Goal: Find specific page/section: Find specific page/section

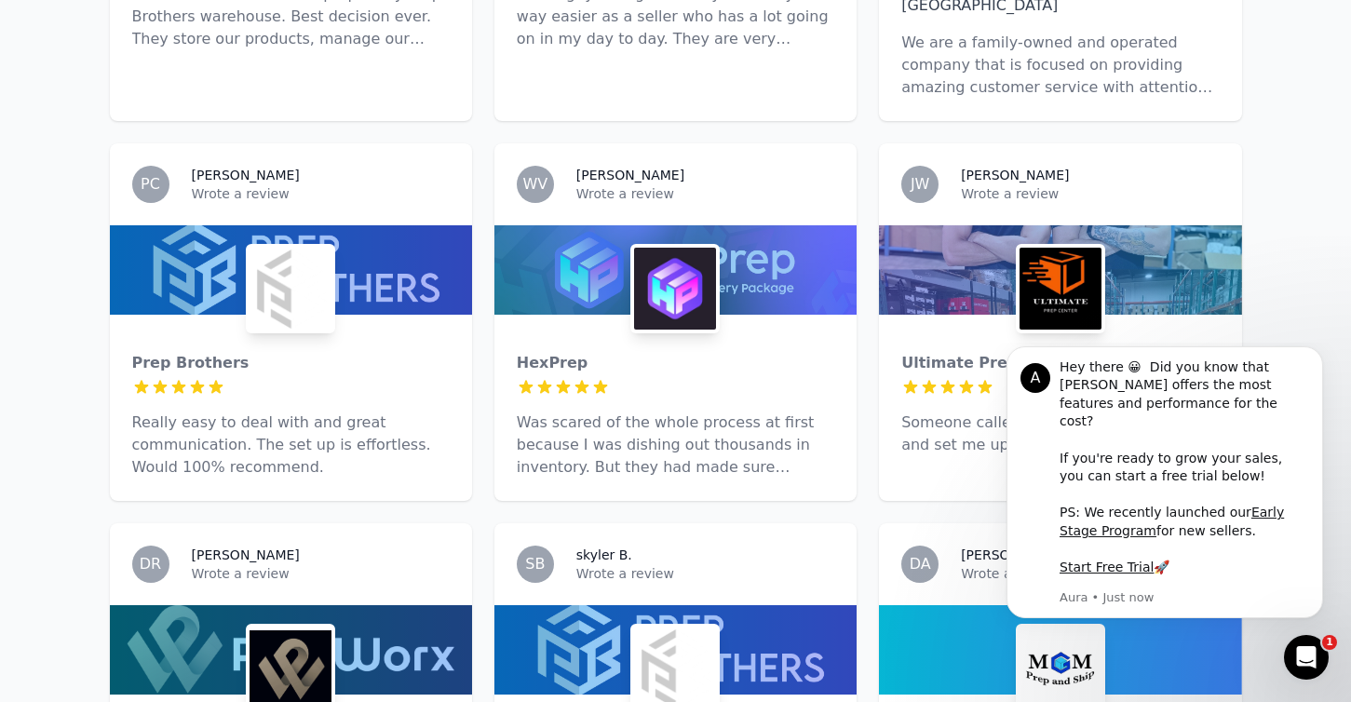
scroll to position [1097, 0]
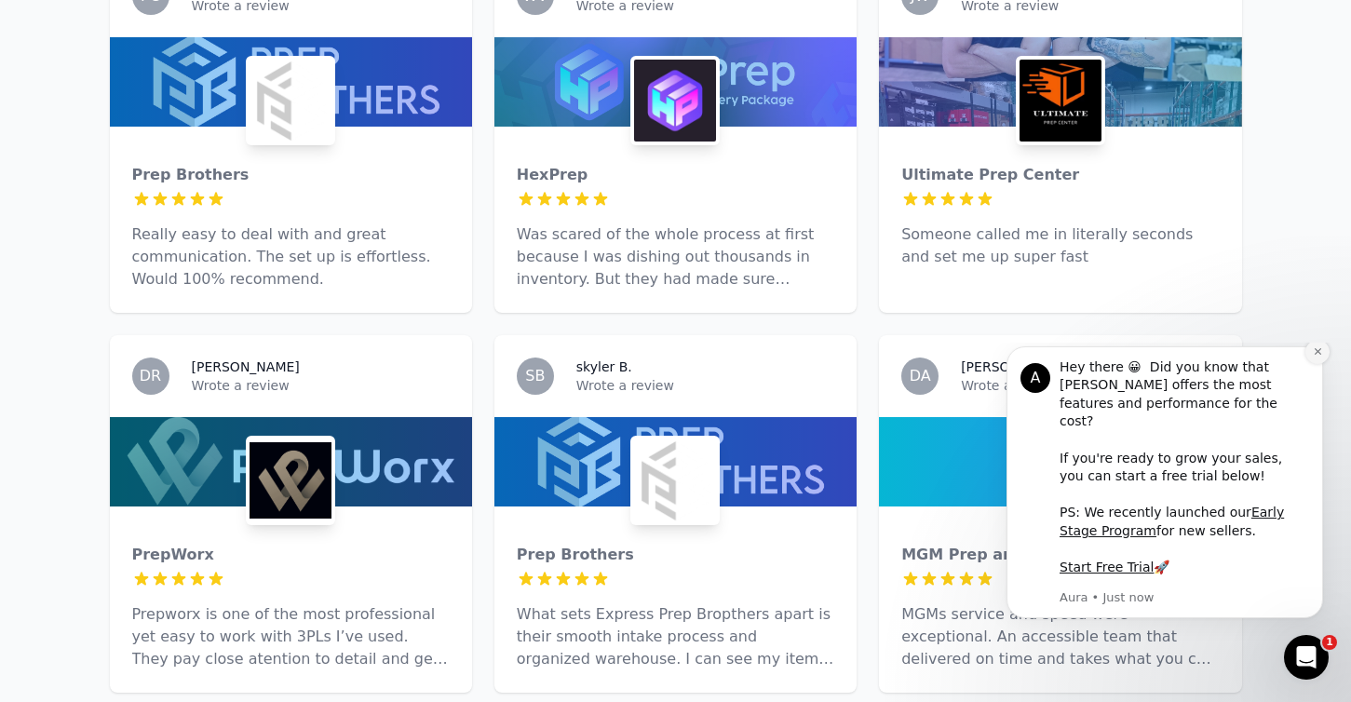
click at [1325, 364] on button "Dismiss notification" at bounding box center [1317, 352] width 24 height 24
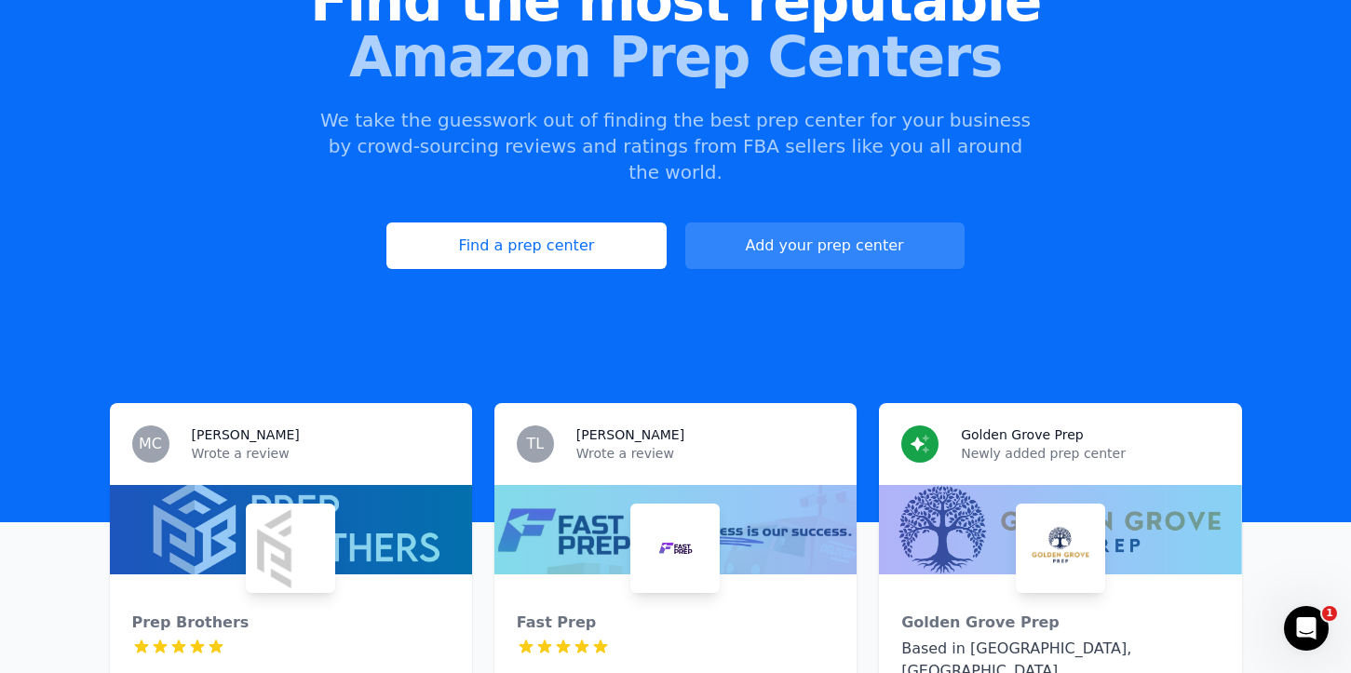
scroll to position [203, 0]
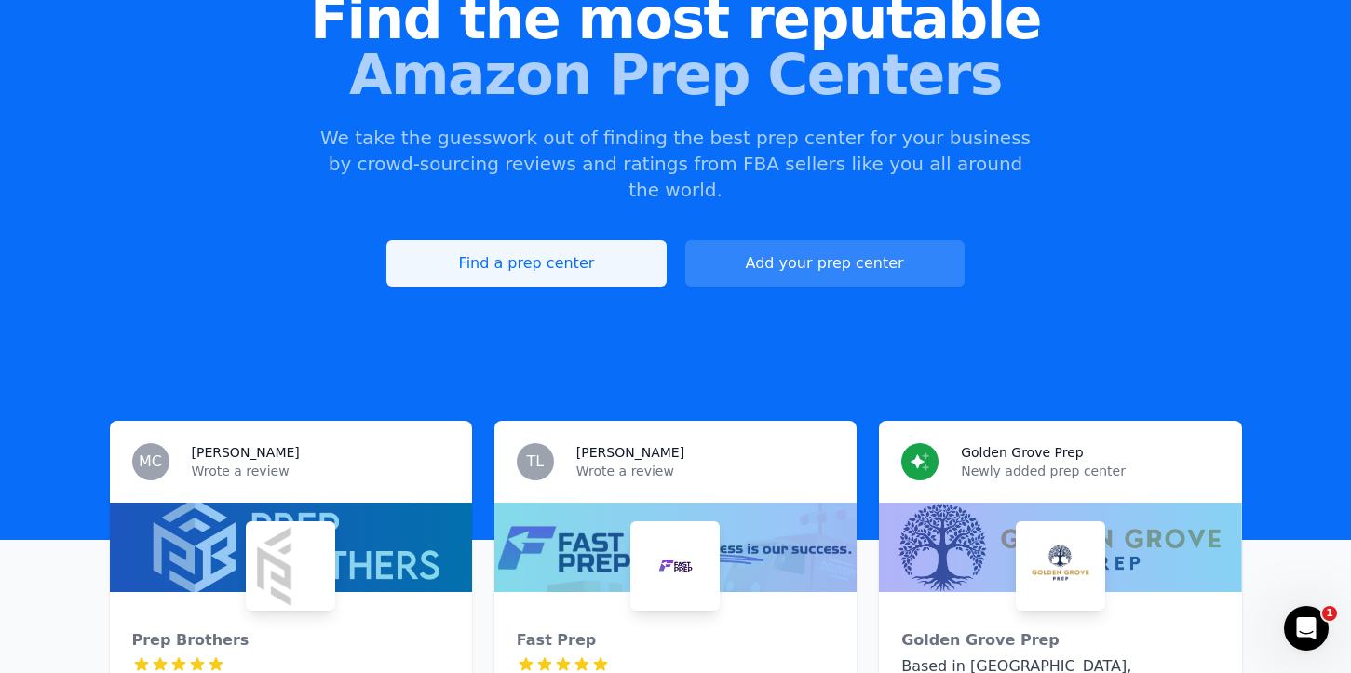
click at [567, 251] on link "Find a prep center" at bounding box center [525, 263] width 279 height 47
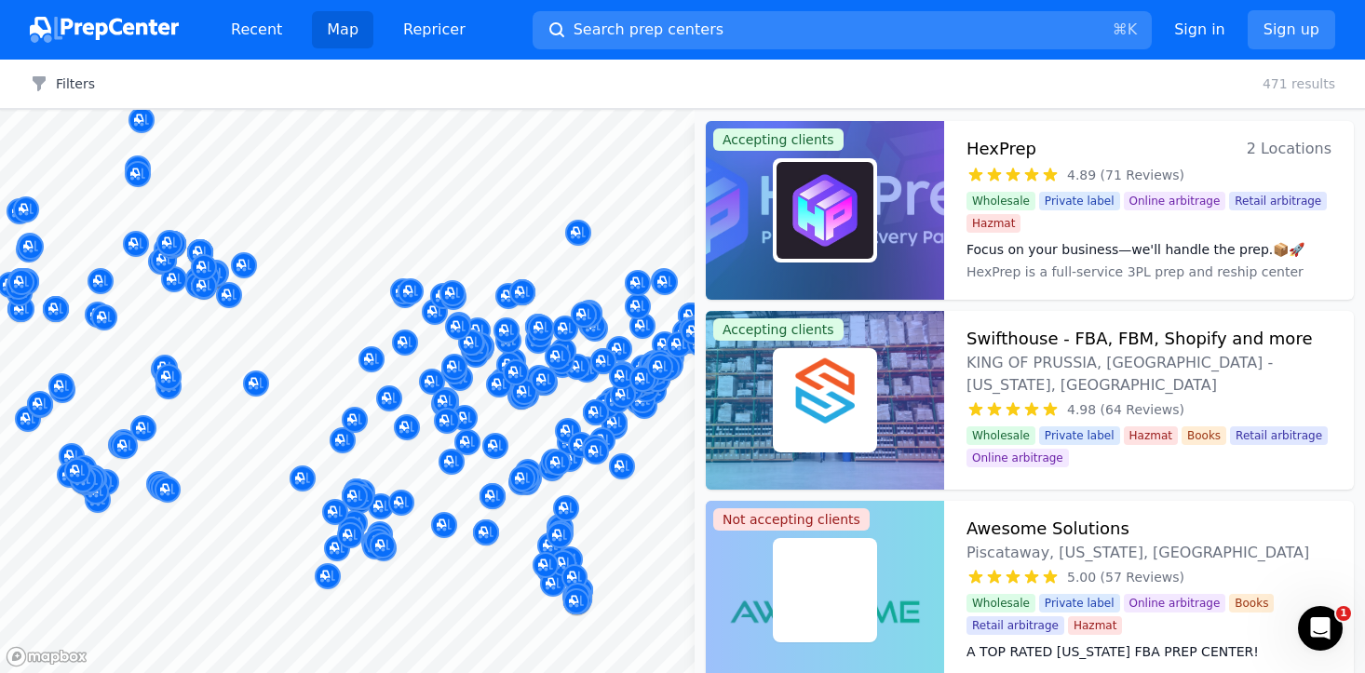
click at [914, 202] on div at bounding box center [825, 210] width 238 height 179
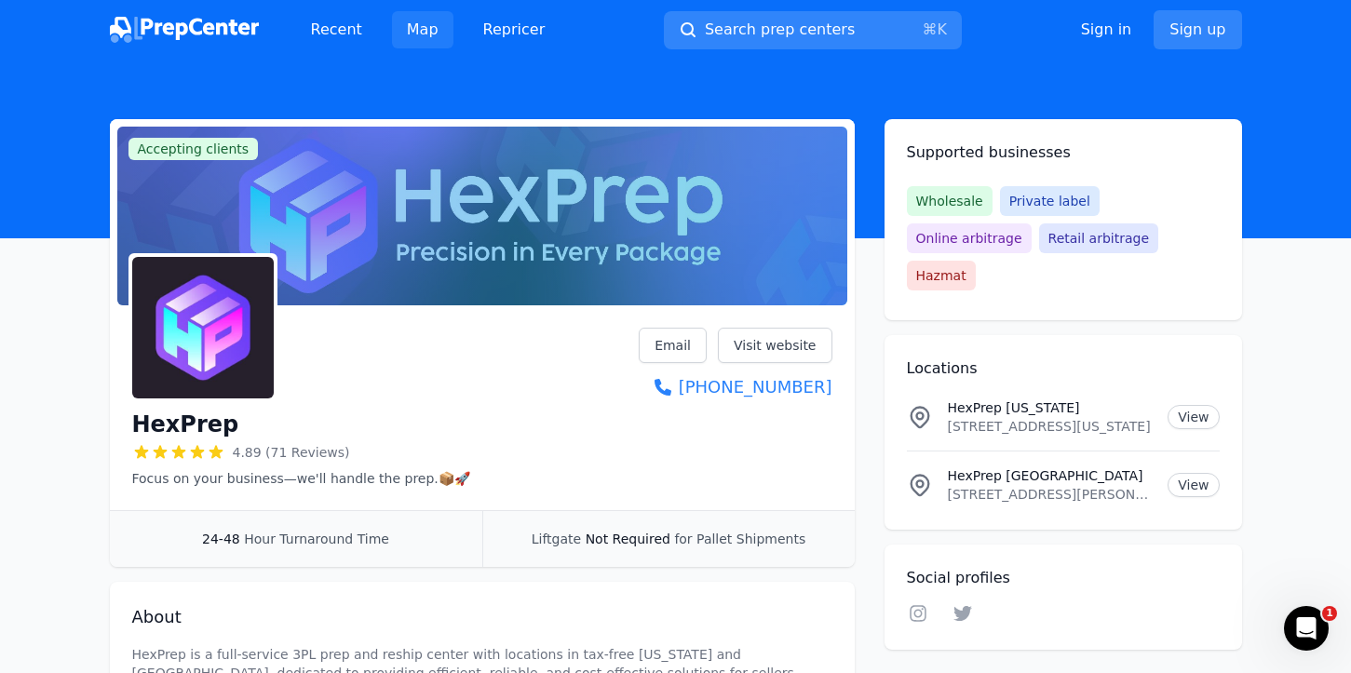
click at [418, 34] on link "Map" at bounding box center [422, 29] width 61 height 37
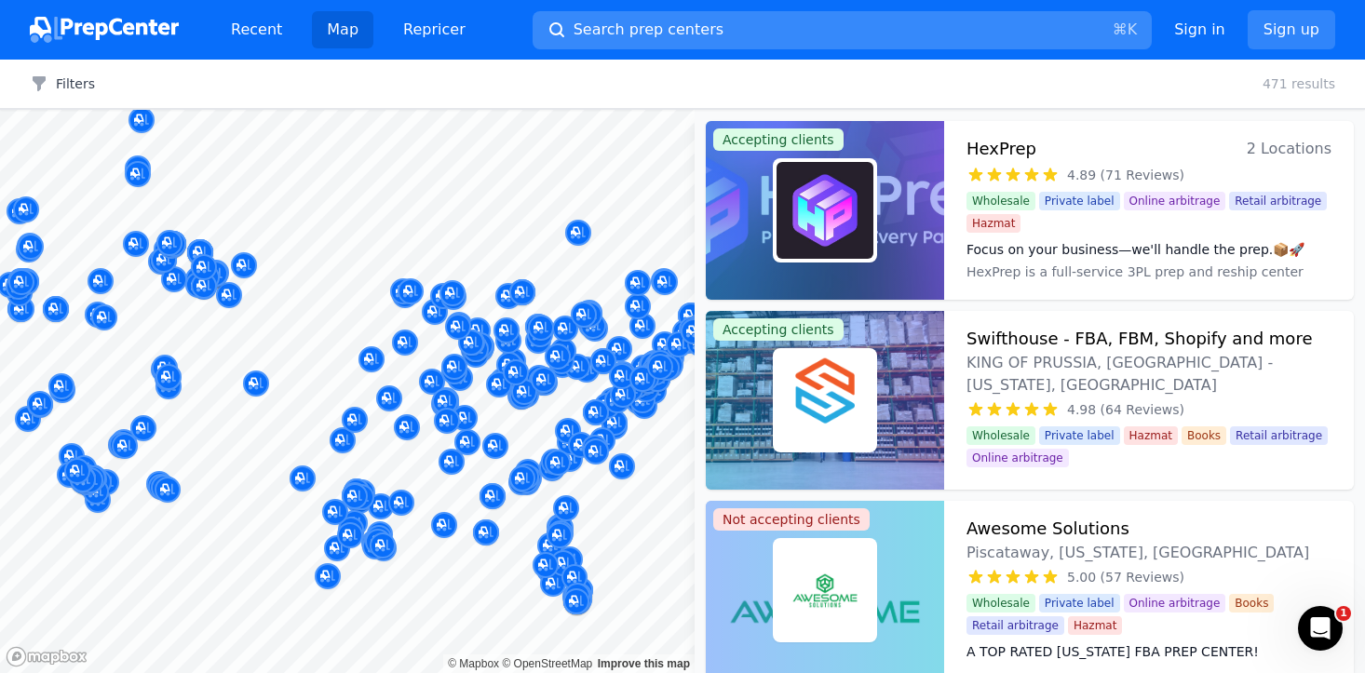
click at [675, 36] on span "Search prep centers" at bounding box center [648, 30] width 150 height 22
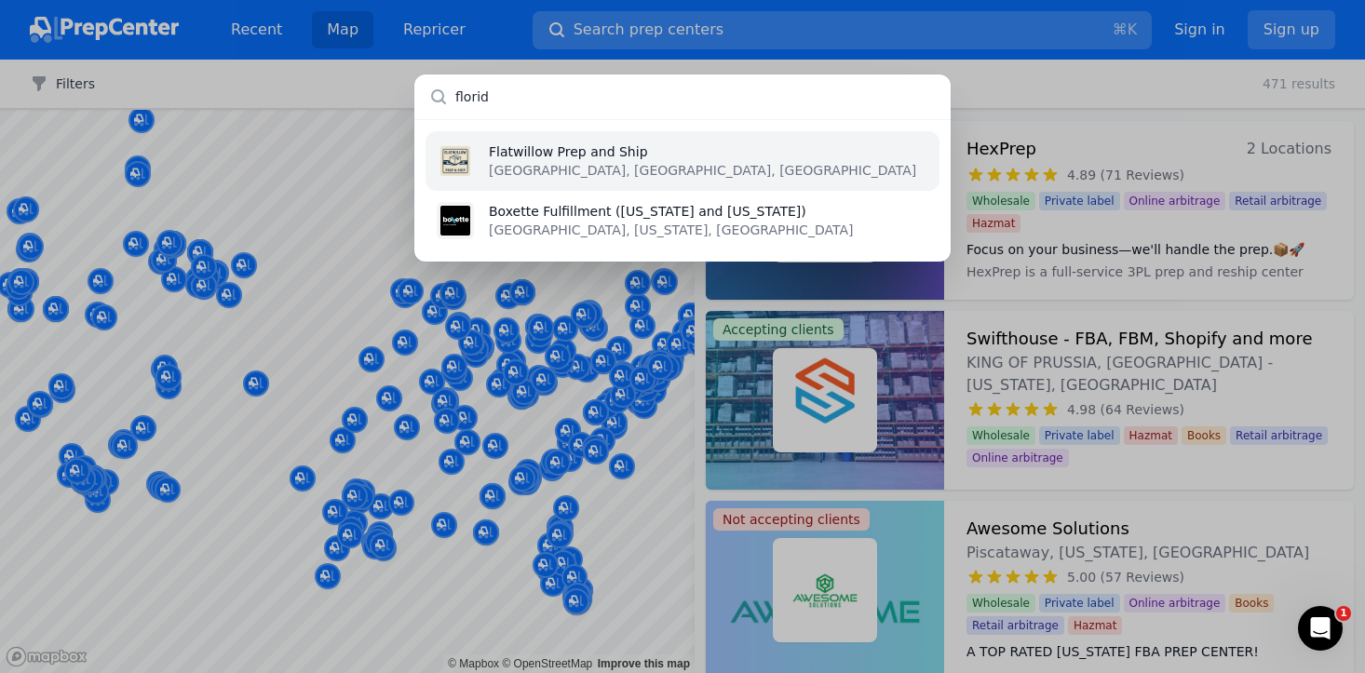
type input "[US_STATE]"
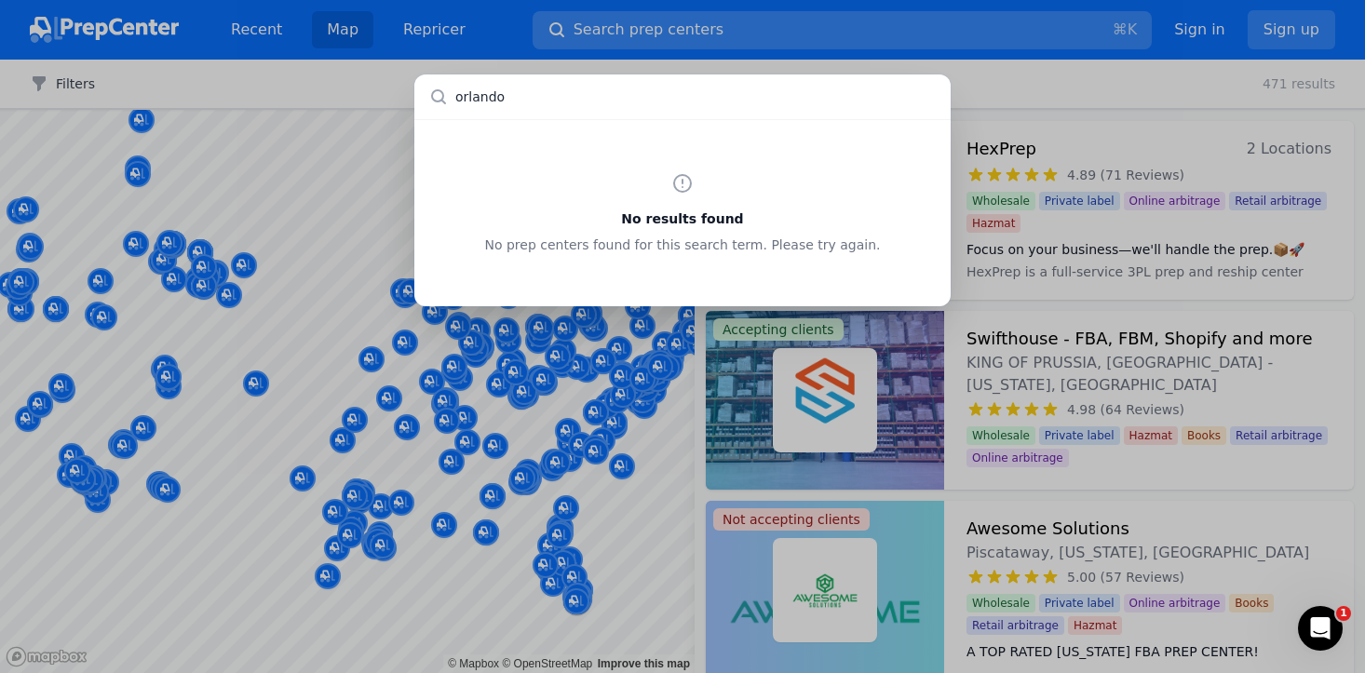
type input "orland"
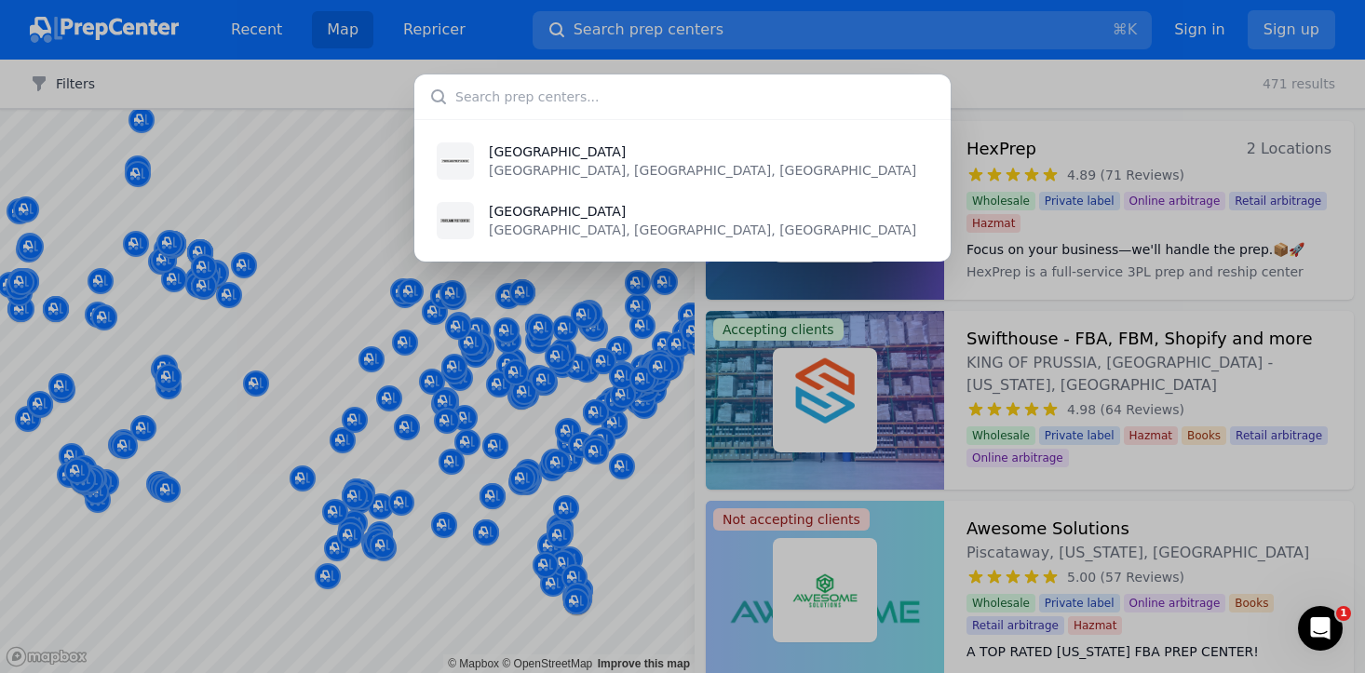
click at [599, 581] on div "[GEOGRAPHIC_DATA], [GEOGRAPHIC_DATA], [GEOGRAPHIC_DATA] [GEOGRAPHIC_DATA] [GEOG…" at bounding box center [682, 336] width 1365 height 673
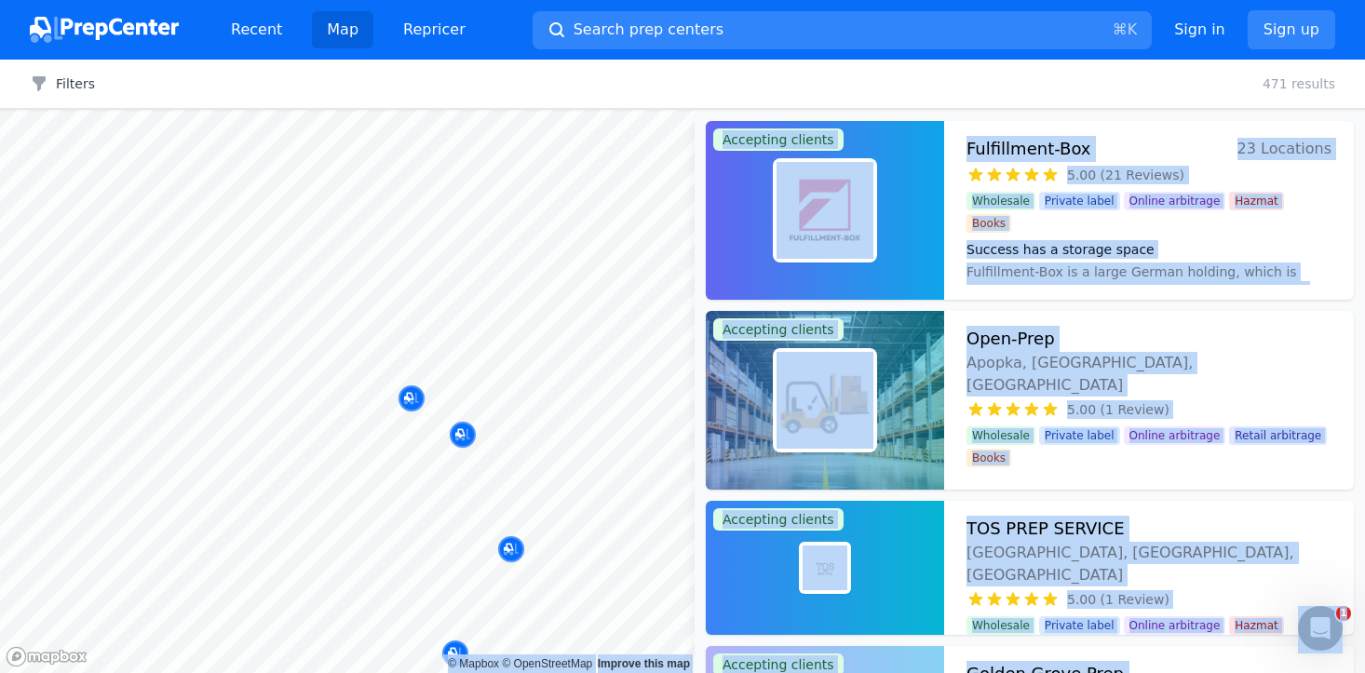
click at [376, 431] on body "Recent Map Repricer Search prep centers ⌘ K Open main menu Sign in Sign up Filt…" at bounding box center [682, 336] width 1365 height 673
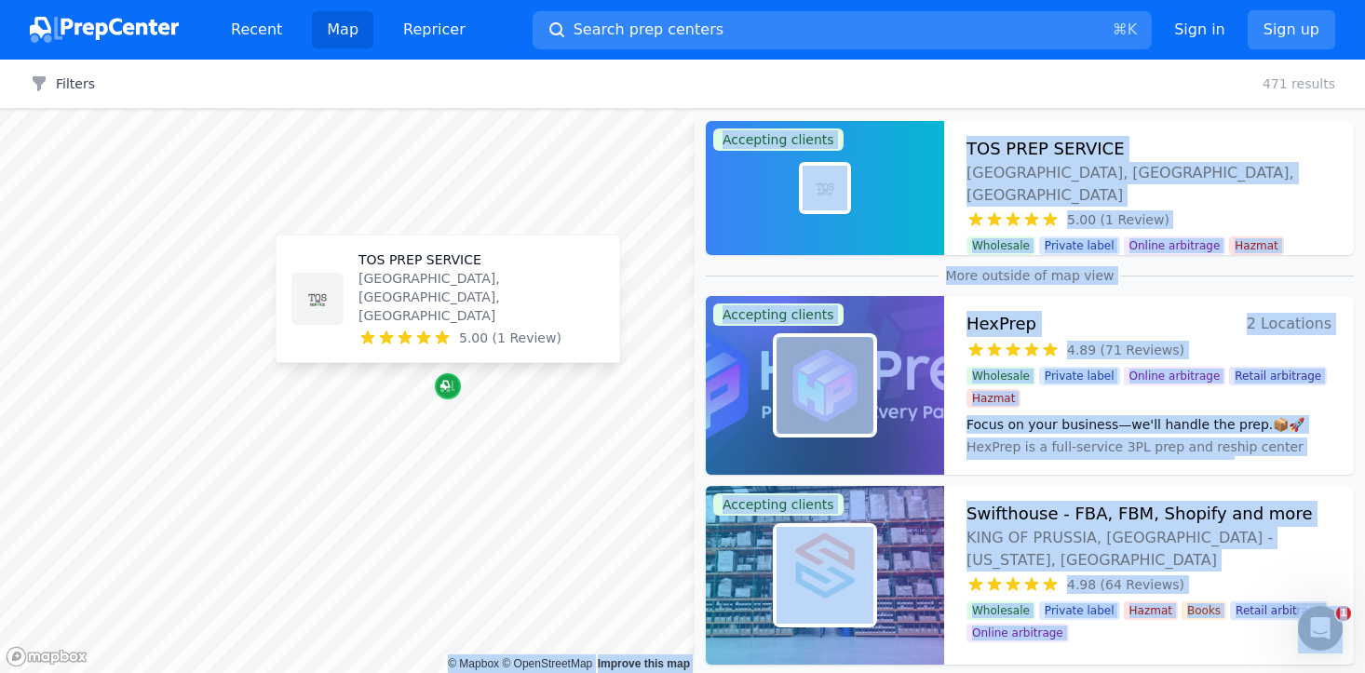
click at [450, 390] on icon "Map marker" at bounding box center [447, 387] width 15 height 12
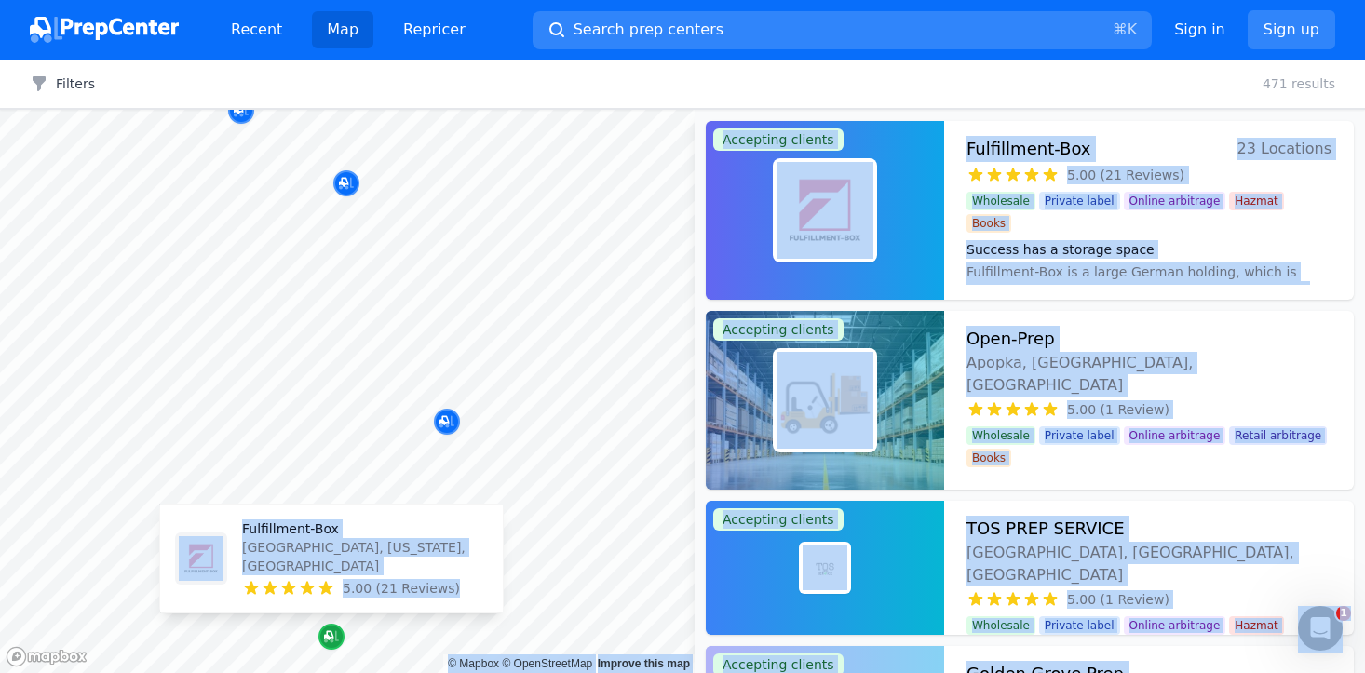
click at [338, 640] on icon "Map marker" at bounding box center [331, 637] width 15 height 12
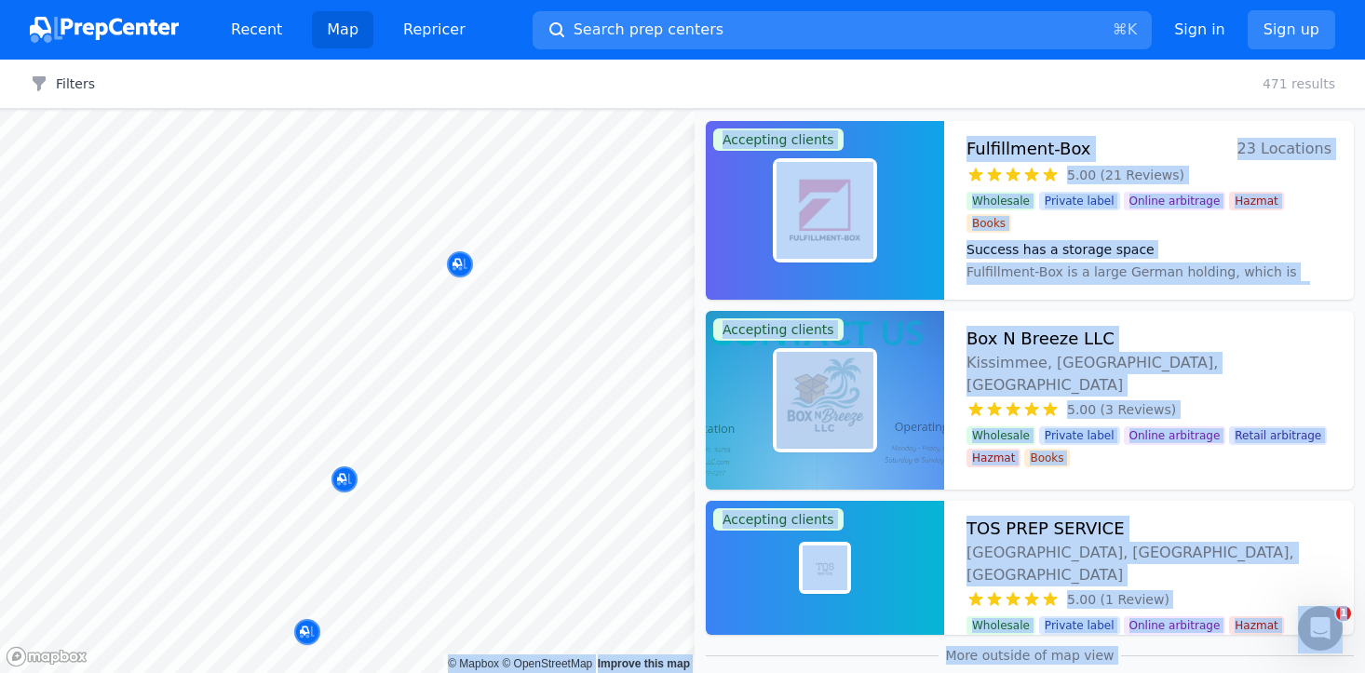
click at [472, 165] on body "Recent Map Repricer Search prep centers ⌘ K Open main menu Sign in Sign up Filt…" at bounding box center [682, 336] width 1365 height 673
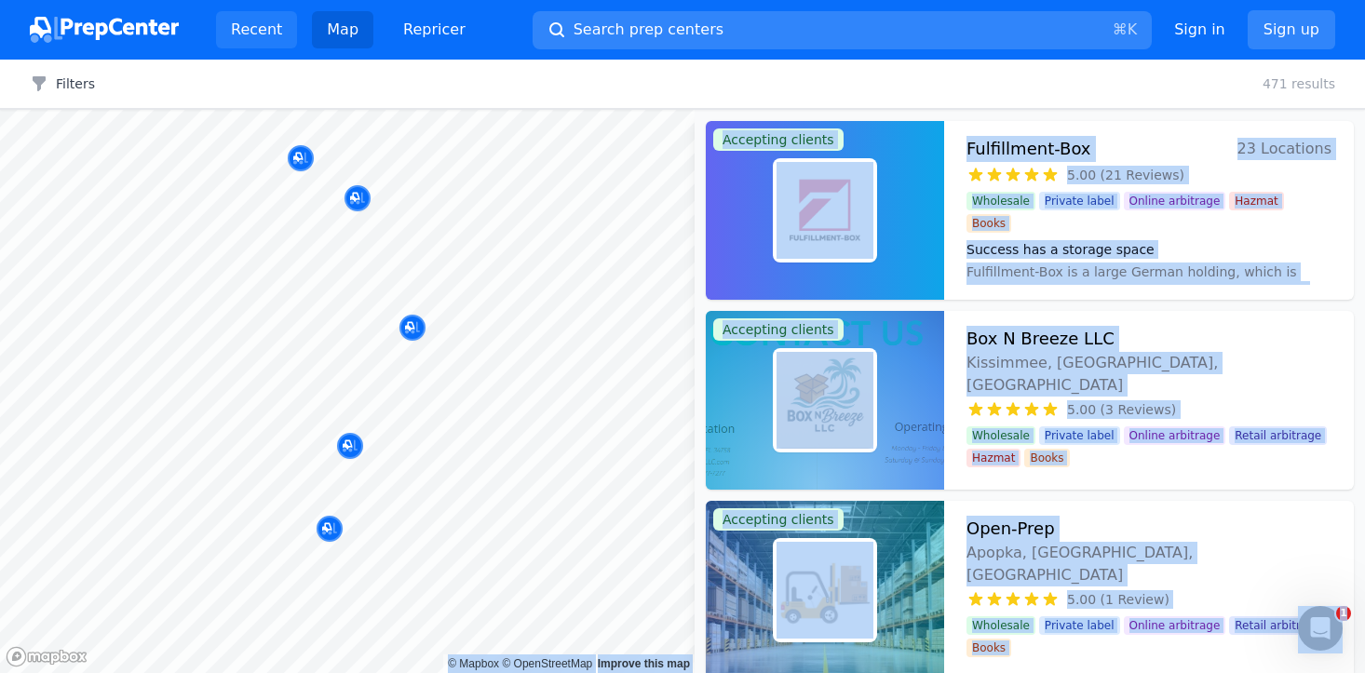
click at [257, 35] on link "Recent" at bounding box center [256, 29] width 81 height 37
